Goal: Transaction & Acquisition: Book appointment/travel/reservation

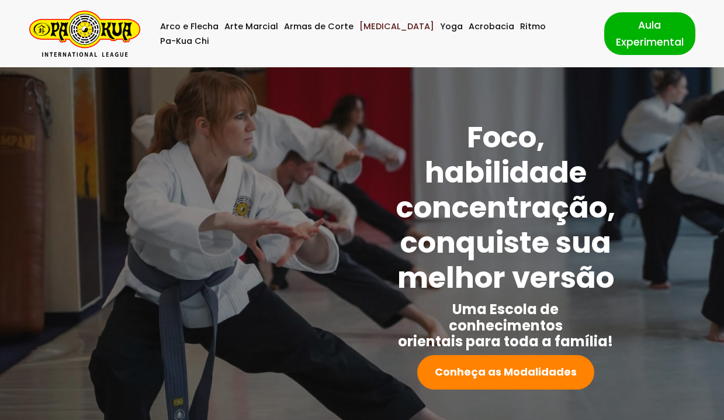
click at [375, 32] on link "[MEDICAL_DATA]" at bounding box center [396, 26] width 75 height 15
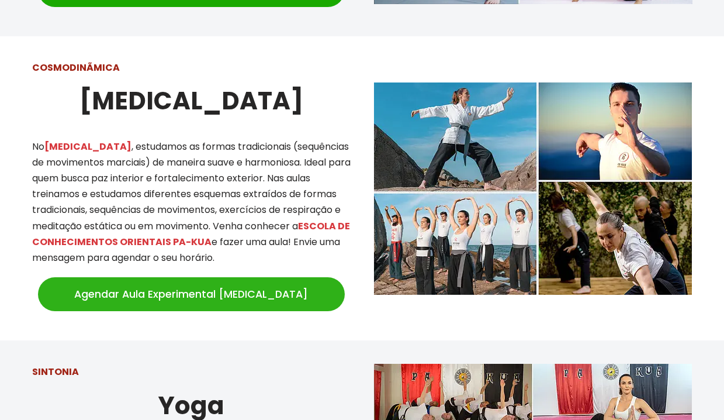
click at [264, 289] on link "Agendar Aula Experimental [MEDICAL_DATA]" at bounding box center [191, 294] width 307 height 34
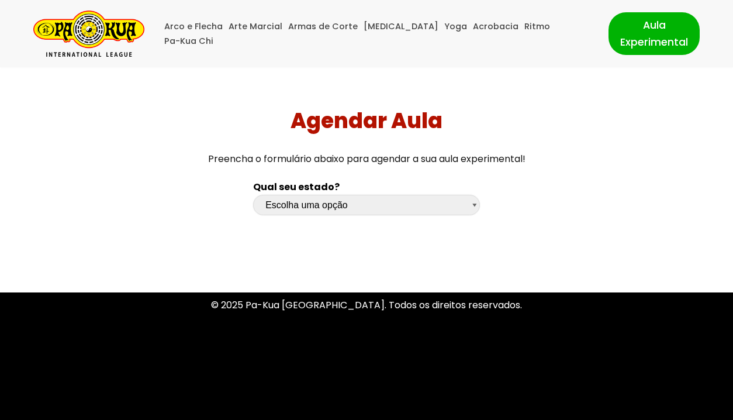
click at [349, 209] on select "Escolha uma opção Rio Grande do Sul Santa Catarina Paraná São Paulo Rio de Jane…" at bounding box center [366, 205] width 227 height 20
select select "pr"
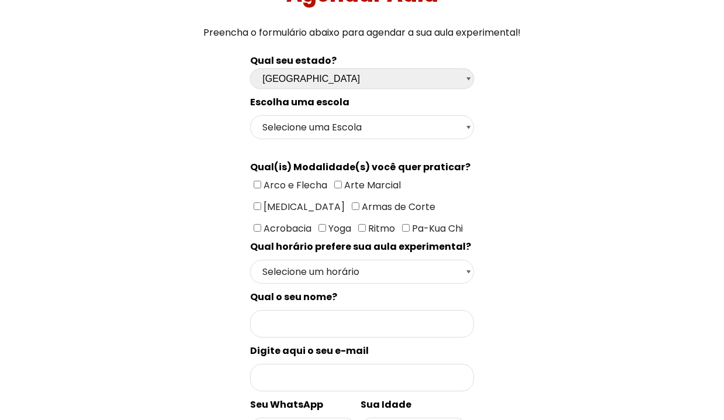
scroll to position [137, 0]
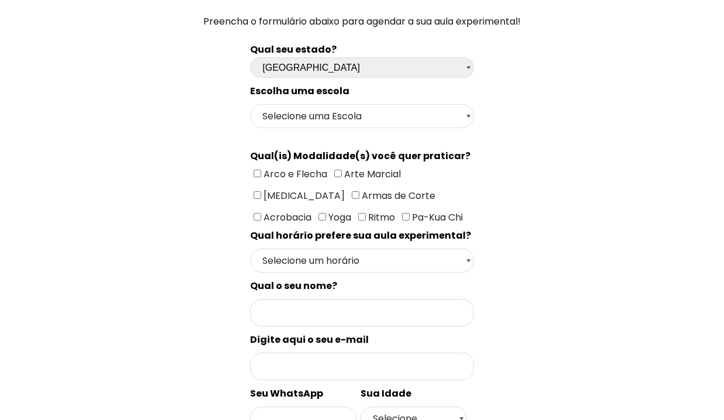
click at [261, 191] on input"] "[MEDICAL_DATA]" at bounding box center [258, 195] width 8 height 8
checkbox input"] "true"
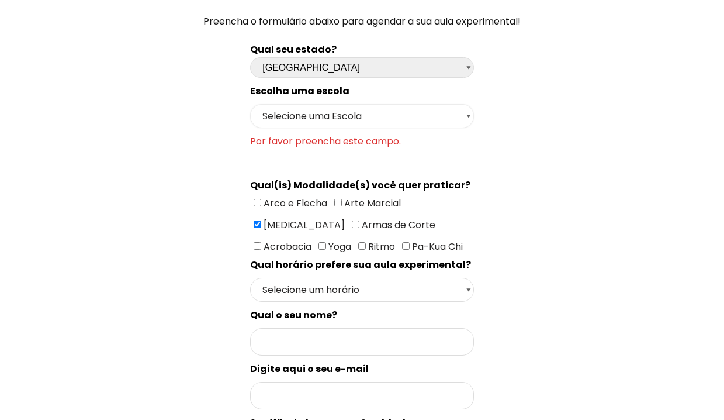
click at [368, 113] on select "Selecione uma Escola Curitiba - Escola Batel Curitiba - Escola Juvevê Fazenda R…" at bounding box center [361, 116] width 223 height 24
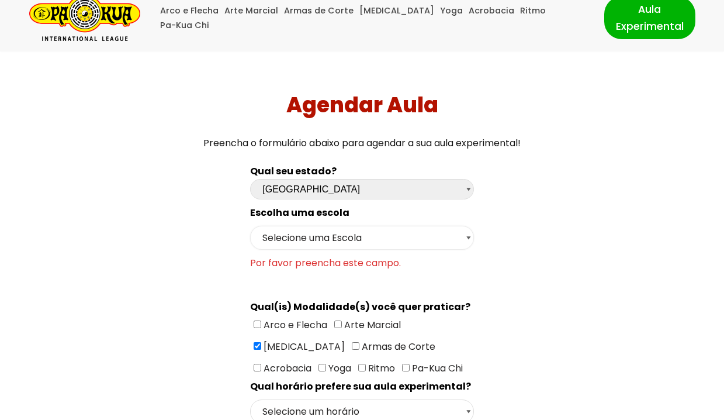
scroll to position [0, 0]
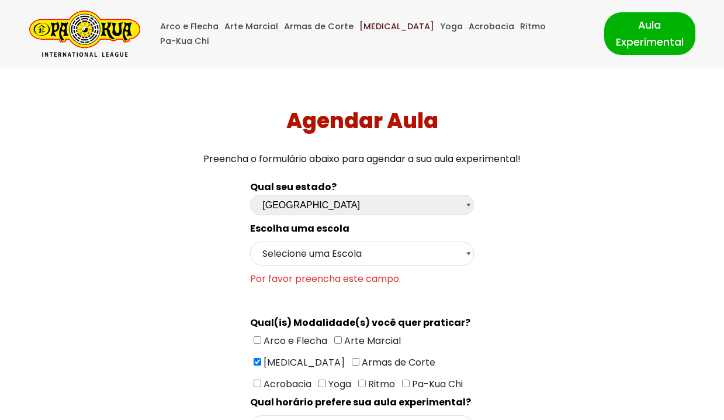
click at [376, 33] on link "[MEDICAL_DATA]" at bounding box center [396, 26] width 75 height 15
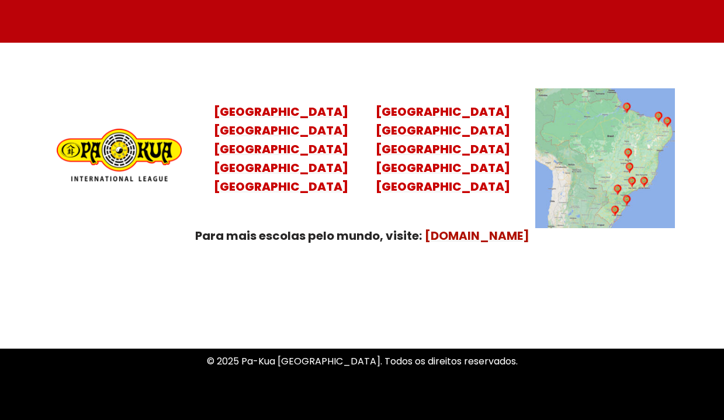
scroll to position [4733, 0]
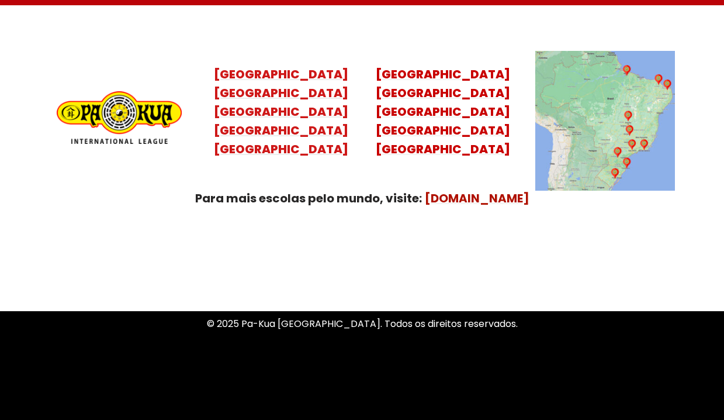
click at [299, 100] on mark "[GEOGRAPHIC_DATA] [GEOGRAPHIC_DATA] [GEOGRAPHIC_DATA] [GEOGRAPHIC_DATA]" at bounding box center [281, 121] width 134 height 72
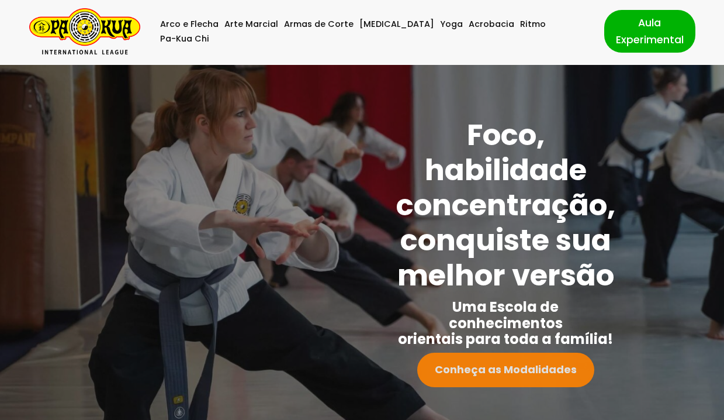
scroll to position [0, 0]
